Goal: Check status: Check status

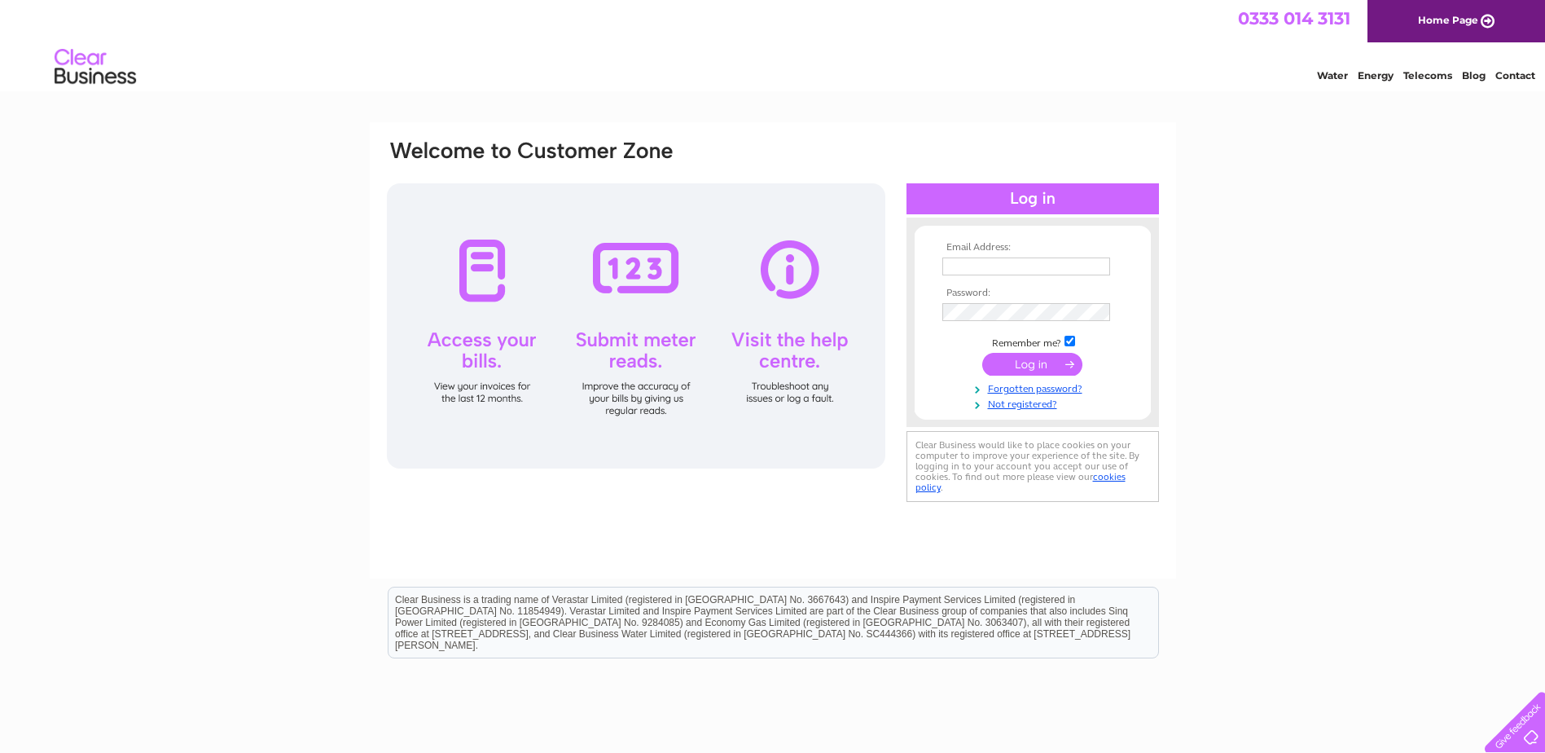
type input "business.property@fife.gov.uk"
click at [1042, 360] on input "submit" at bounding box center [1032, 364] width 100 height 23
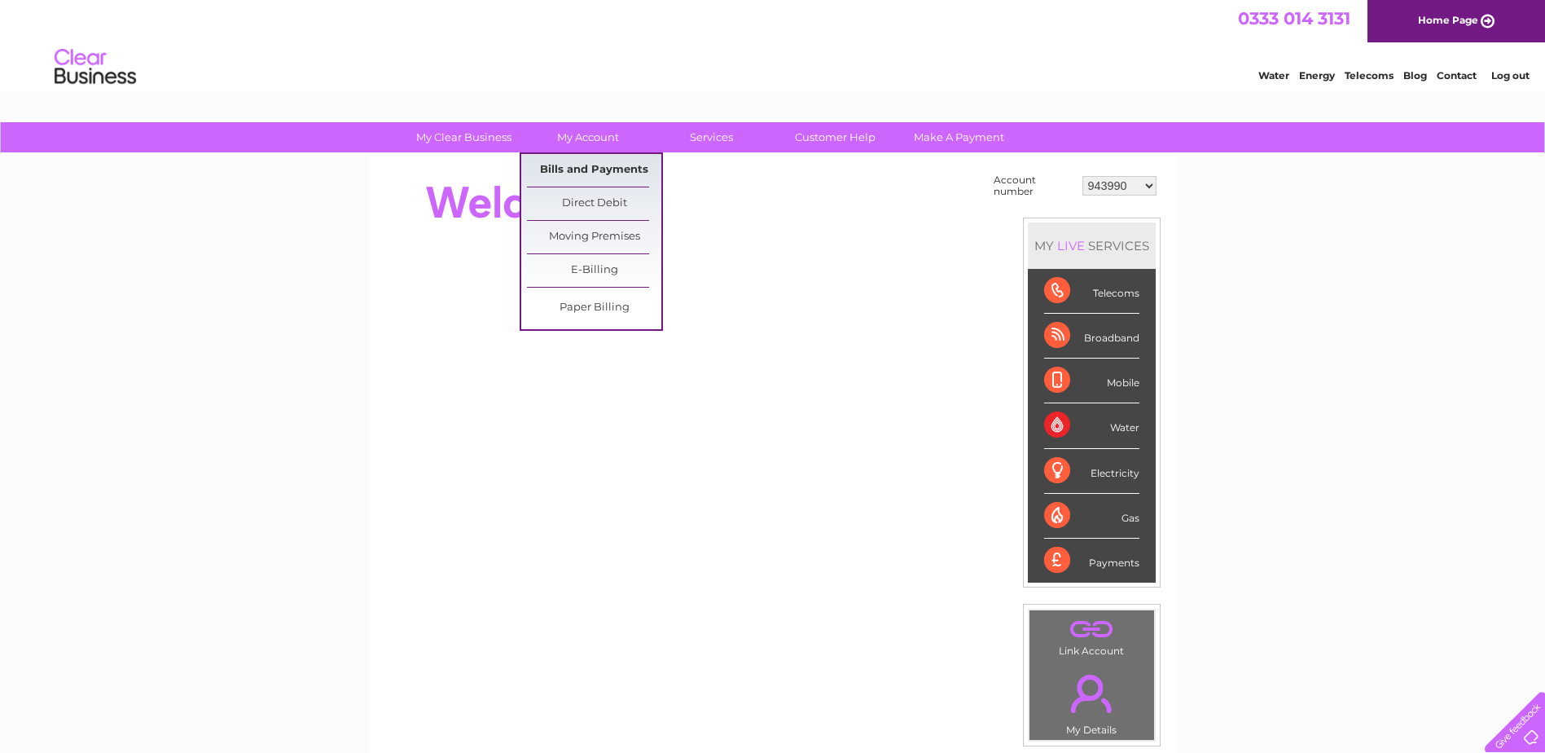
click at [591, 168] on link "Bills and Payments" at bounding box center [594, 170] width 134 height 33
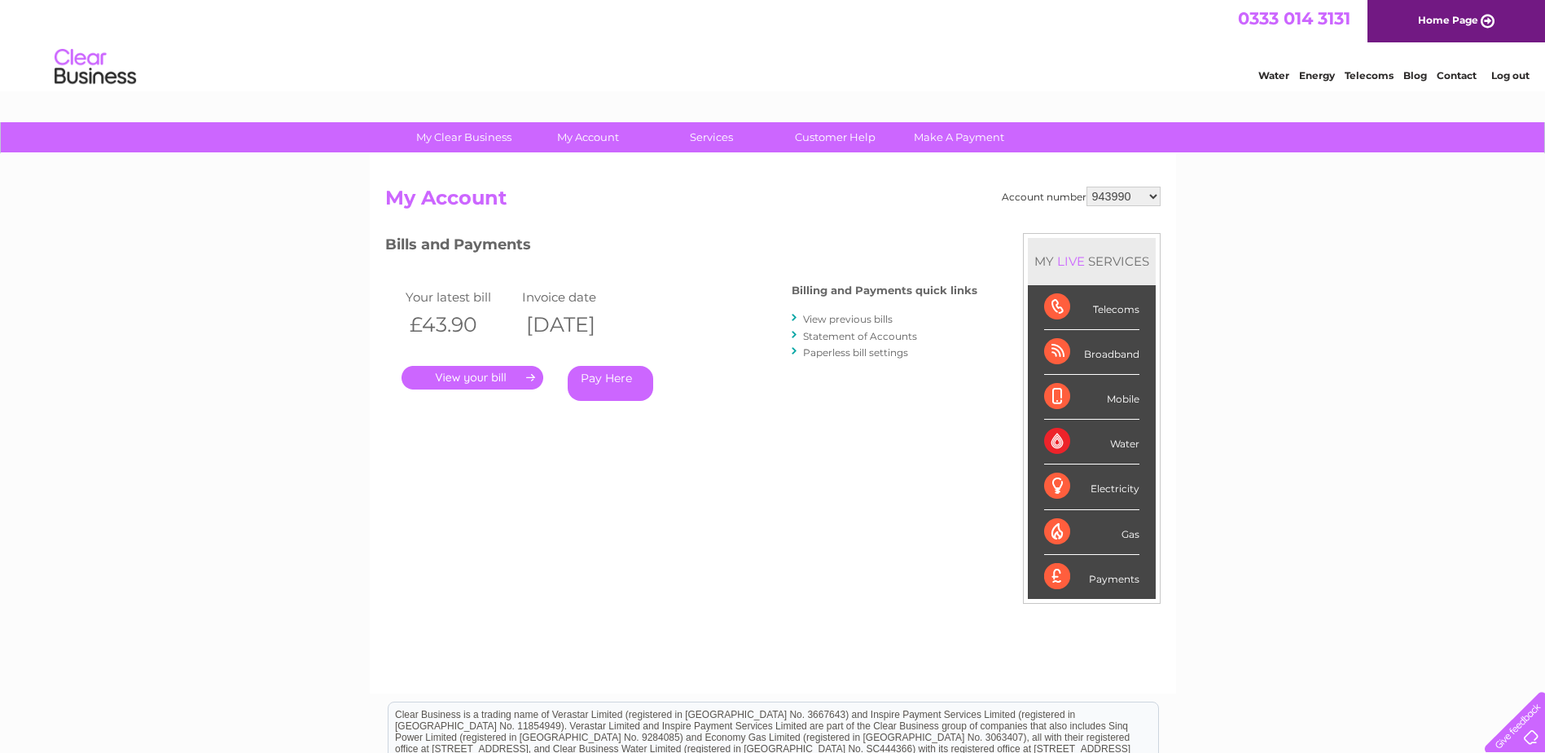
click at [1109, 200] on select "943990 997180 1100436 1136008 1145621 3025650 30264716 30265126 30274253 302771…" at bounding box center [1123, 197] width 74 height 20
select select "30322424"
click at [1086, 187] on select "943990 997180 1100436 1136008 1145621 3025650 30264716 30265126 30274253 302771…" at bounding box center [1123, 197] width 74 height 20
click at [509, 386] on link "." at bounding box center [473, 378] width 142 height 24
